Goal: Task Accomplishment & Management: Use online tool/utility

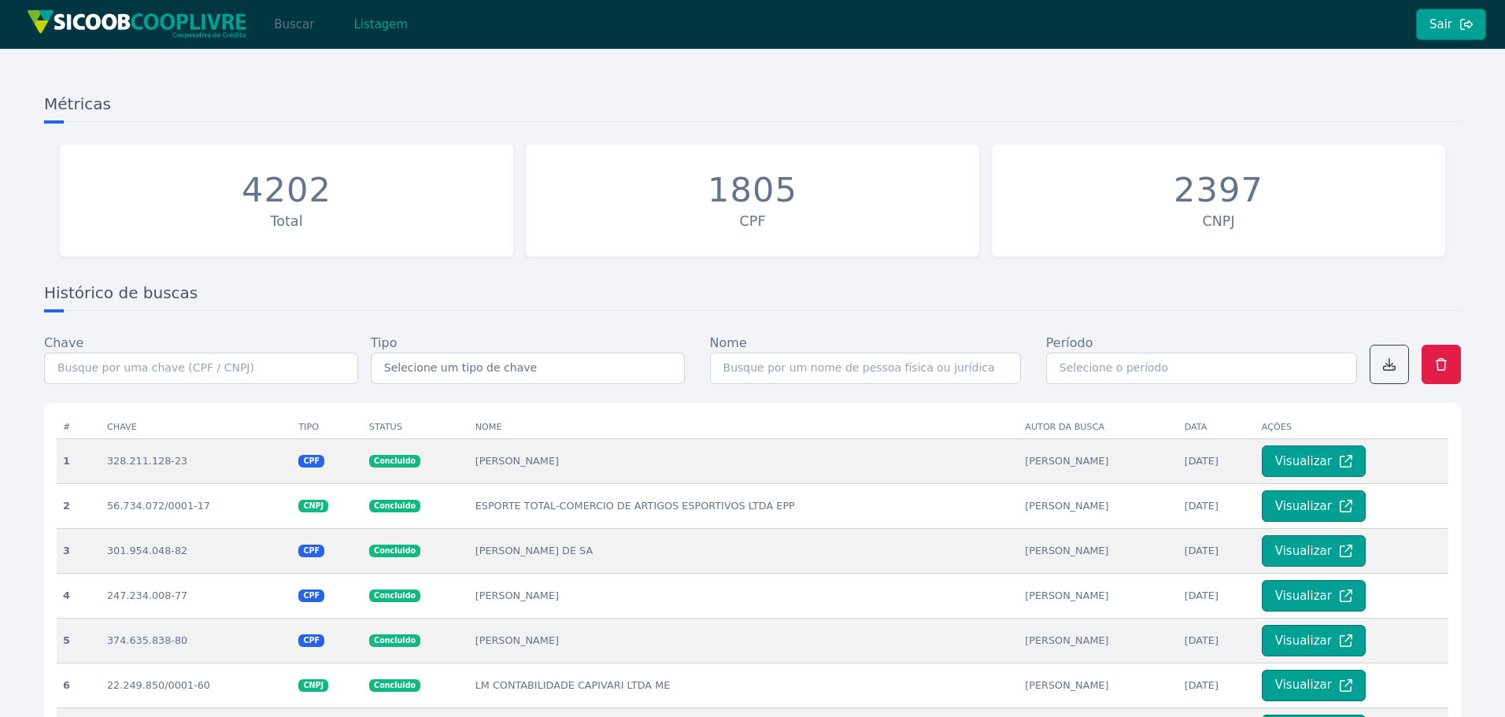
click at [281, 21] on button "Buscar" at bounding box center [293, 24] width 67 height 31
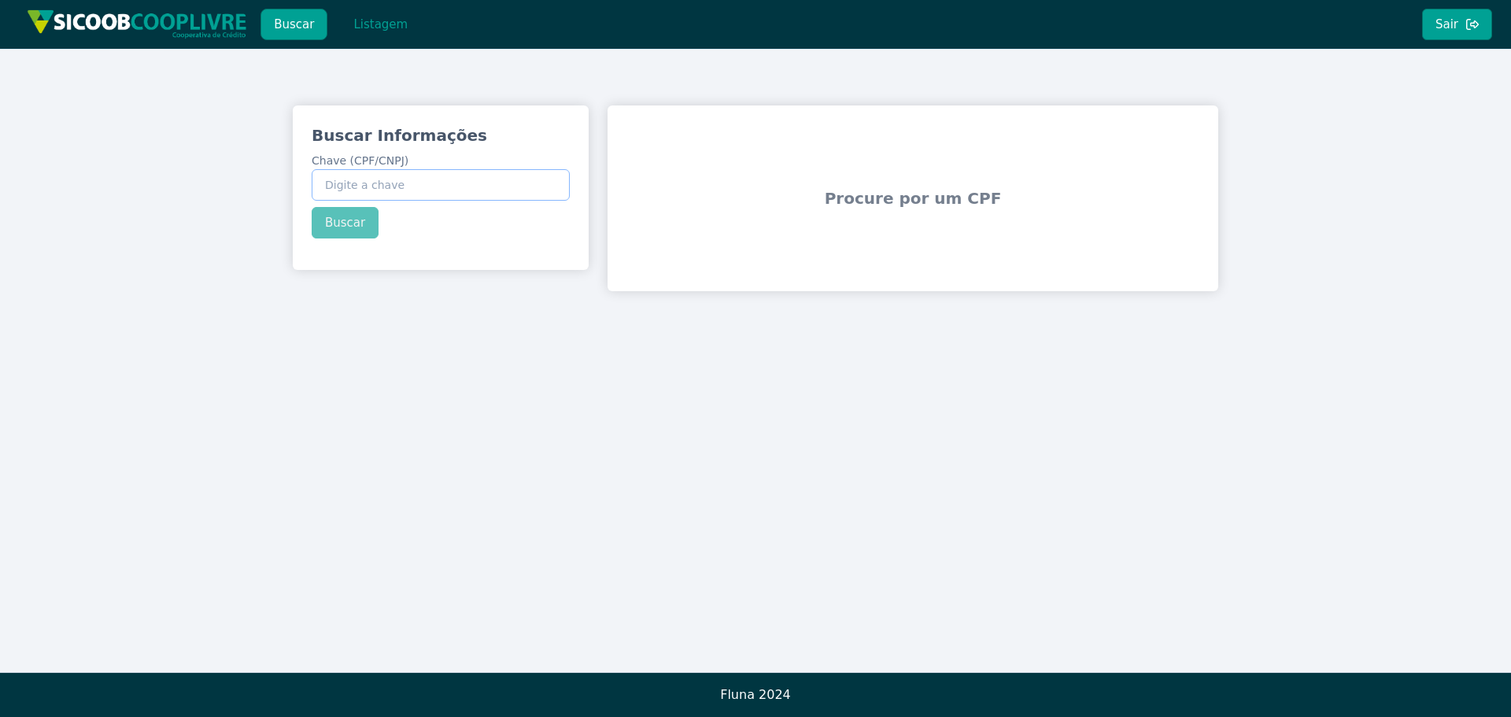
click at [456, 188] on input "Chave (CPF/CNPJ)" at bounding box center [441, 184] width 258 height 31
paste input "04.913.862/0001-66"
type input "04.913.862/0001-66"
click at [345, 229] on button "Buscar" at bounding box center [345, 222] width 67 height 31
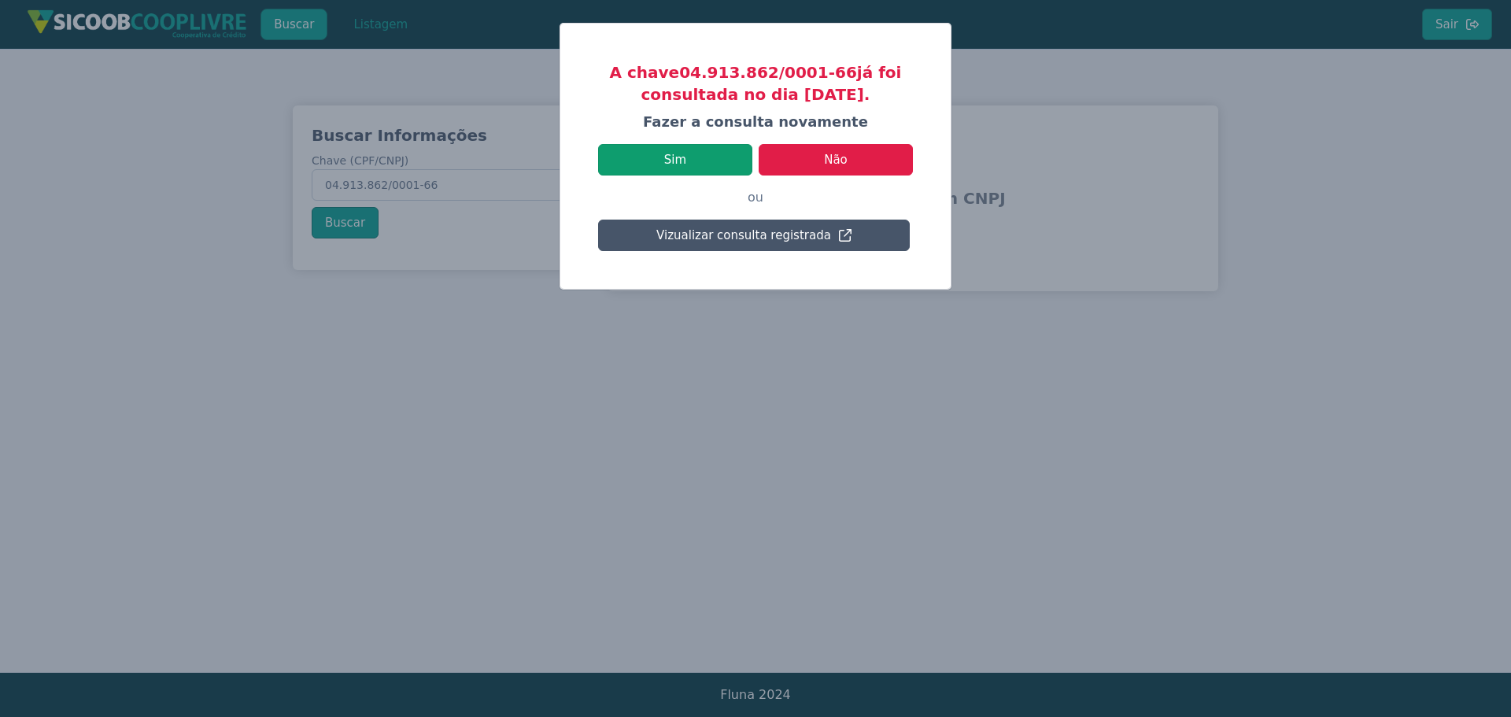
click at [690, 157] on button "Sim" at bounding box center [675, 159] width 154 height 31
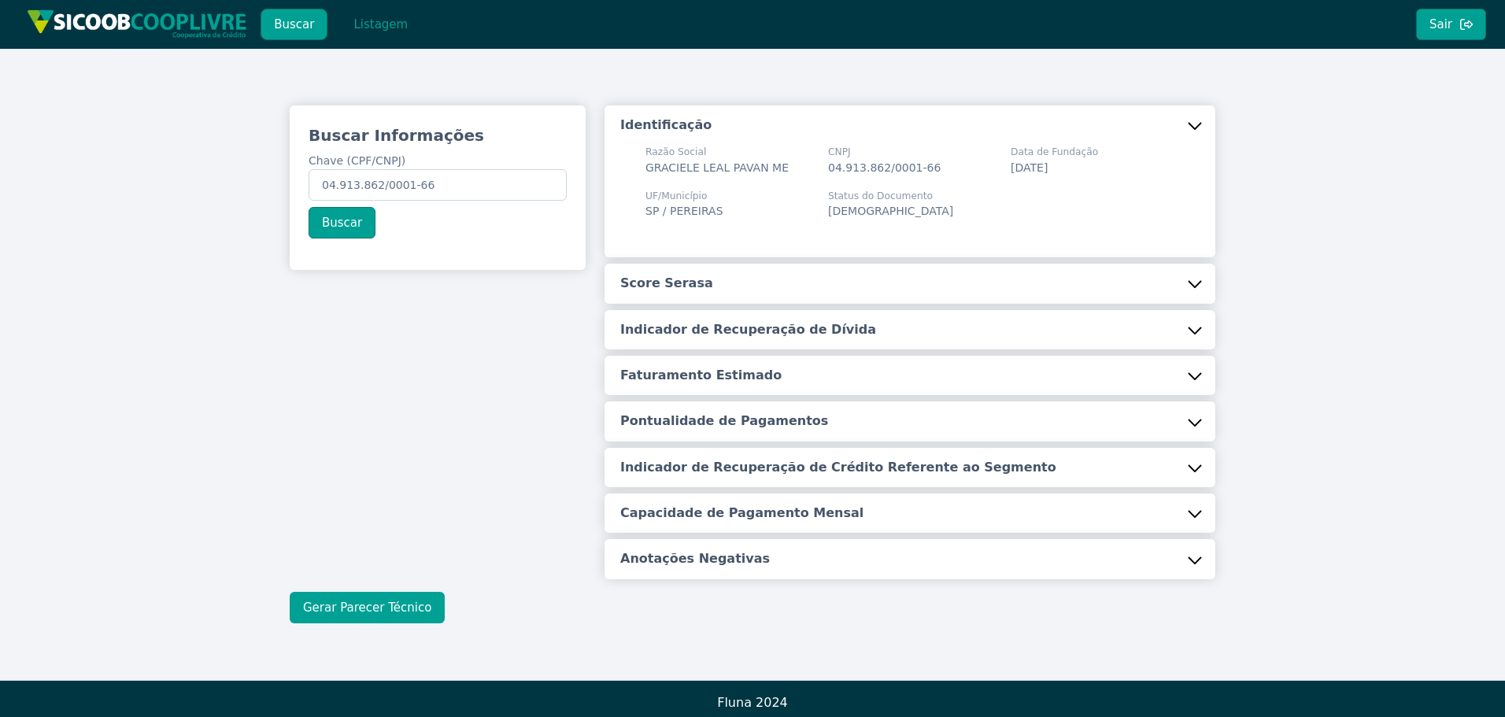
click at [398, 616] on button "Gerar Parecer Técnico" at bounding box center [367, 607] width 155 height 31
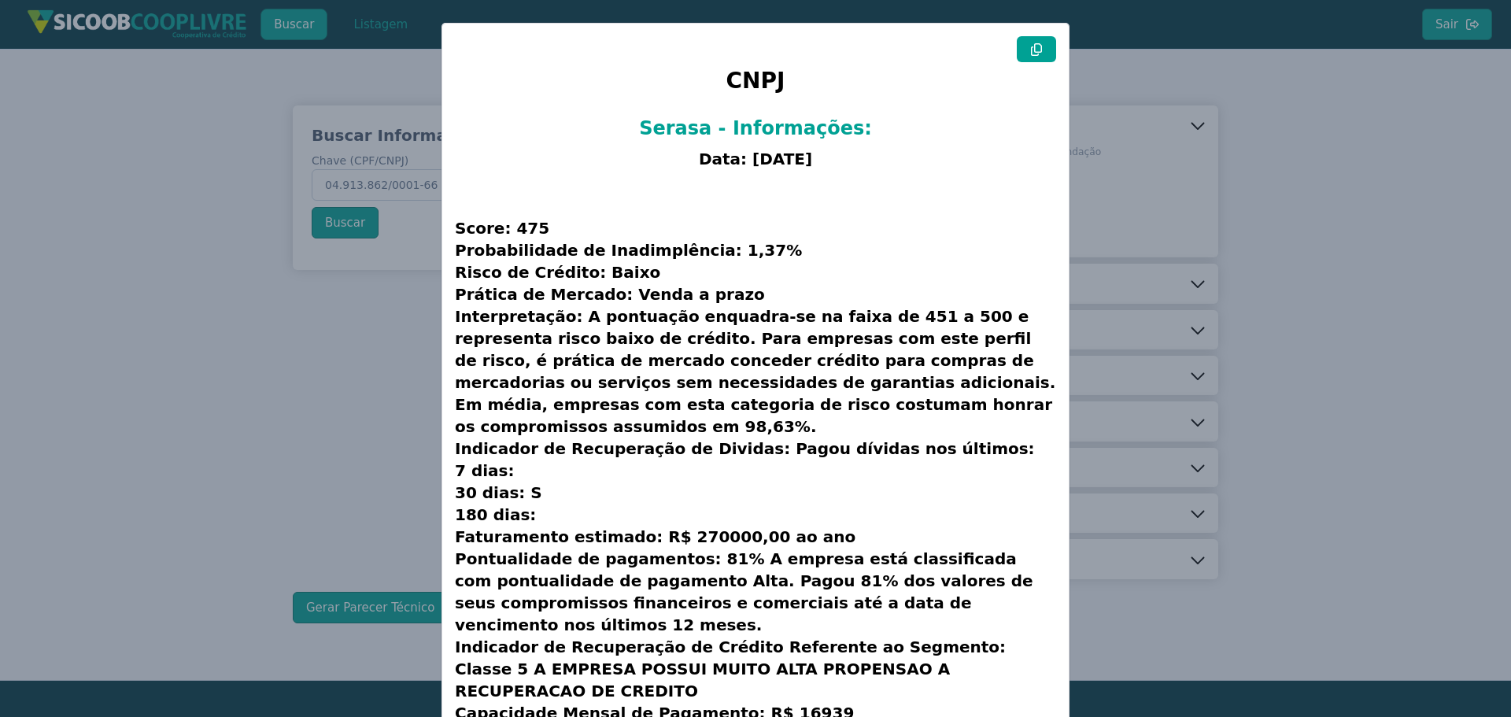
click at [1025, 33] on div "CNPJ Serasa - Informações: Data: [DATE] Score: 475 Probabilidade de Inadimplênc…" at bounding box center [755, 445] width 626 height 842
click at [1032, 55] on icon at bounding box center [1036, 49] width 11 height 13
